Goal: Navigation & Orientation: Find specific page/section

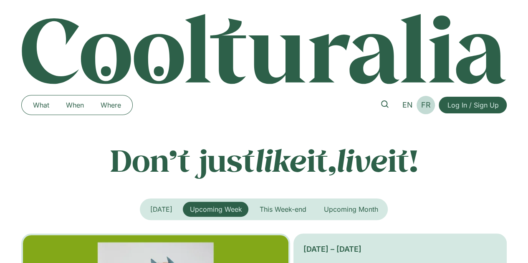
click at [428, 104] on span "FR" at bounding box center [426, 105] width 10 height 9
click at [422, 104] on span "FR" at bounding box center [426, 105] width 10 height 9
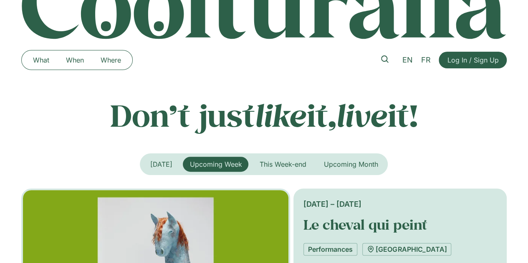
scroll to position [55, 0]
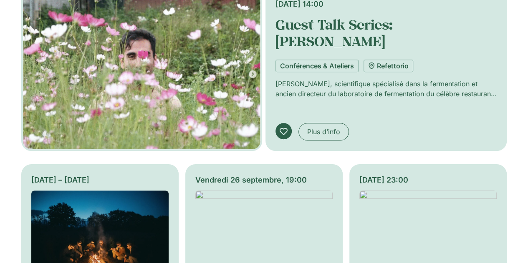
scroll to position [23, 0]
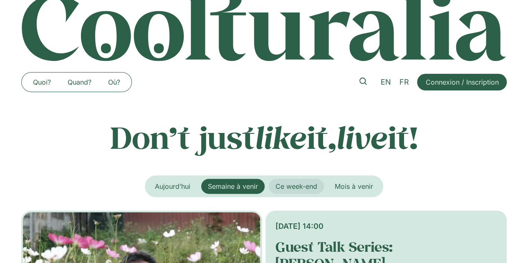
click at [303, 184] on span "Ce week-end" at bounding box center [296, 186] width 42 height 8
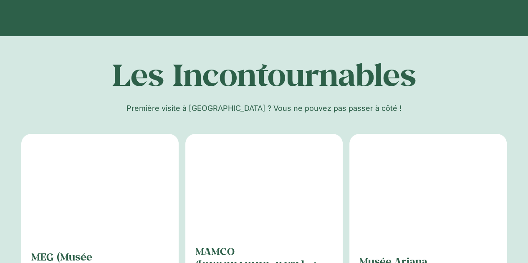
scroll to position [1358, 0]
